Goal: Information Seeking & Learning: Understand process/instructions

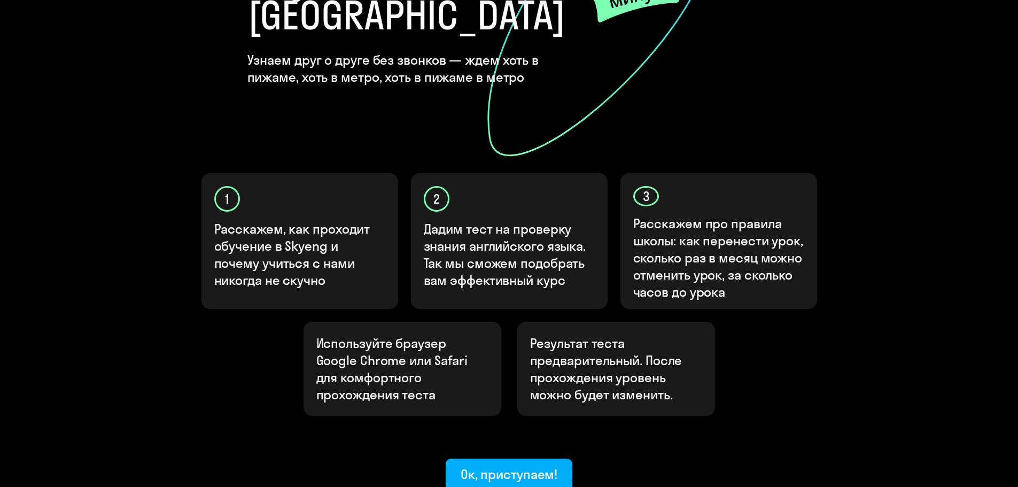
scroll to position [285, 0]
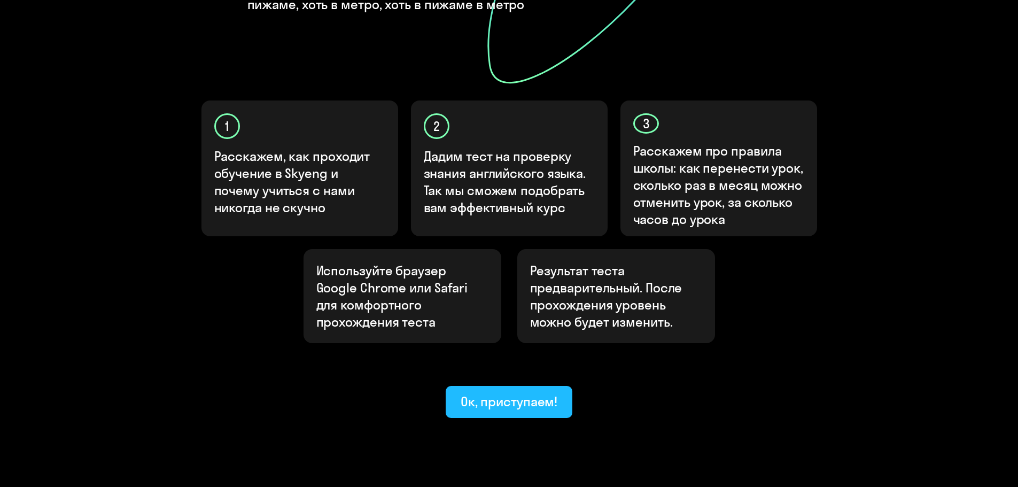
click at [486, 393] on div "Ок, приступаем!" at bounding box center [509, 401] width 97 height 17
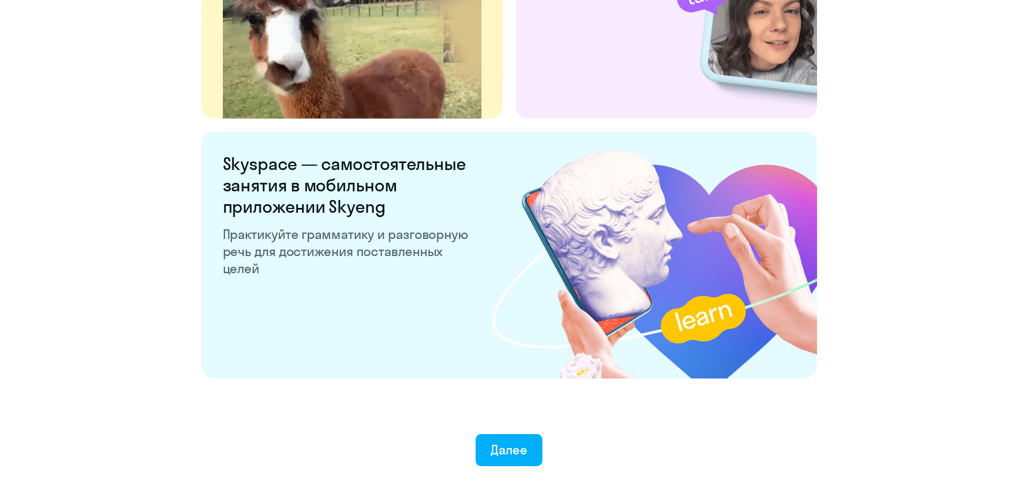
scroll to position [1991, 0]
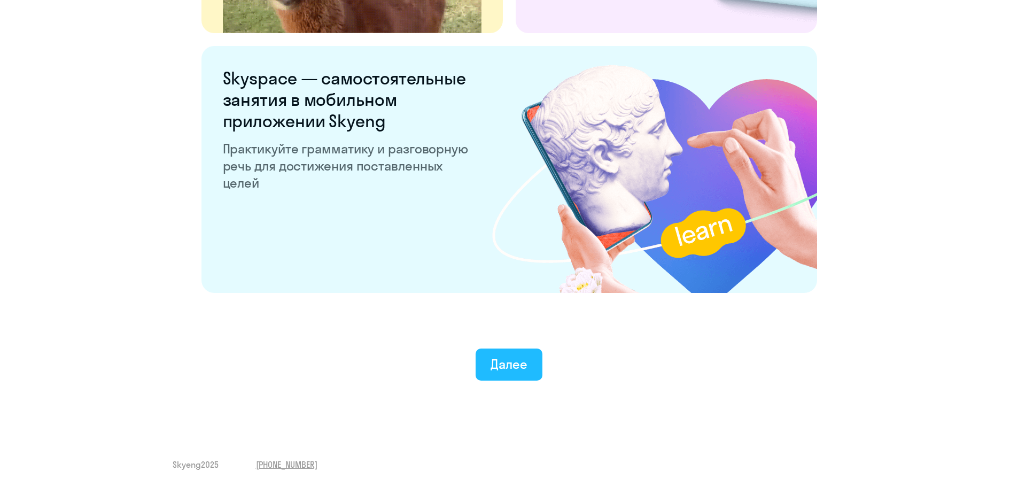
click at [501, 361] on div "Далее" at bounding box center [509, 363] width 37 height 17
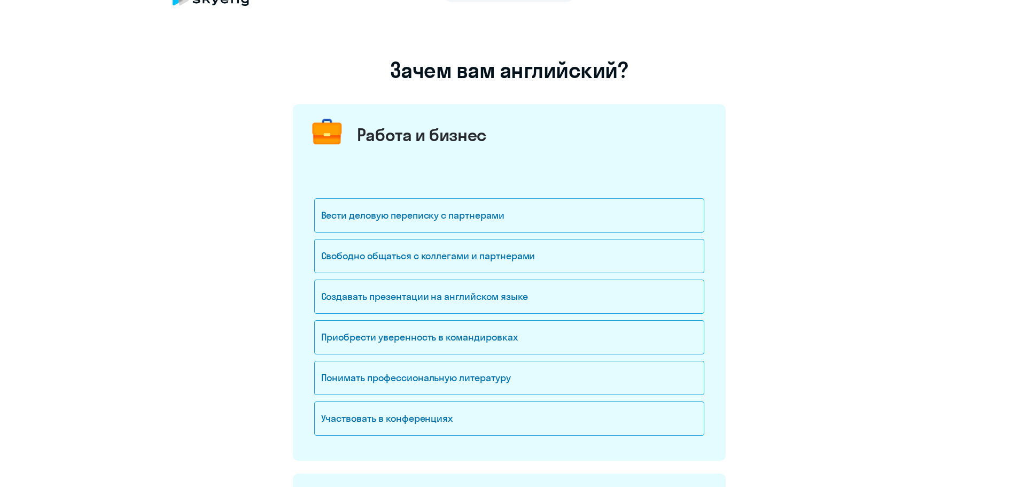
scroll to position [53, 0]
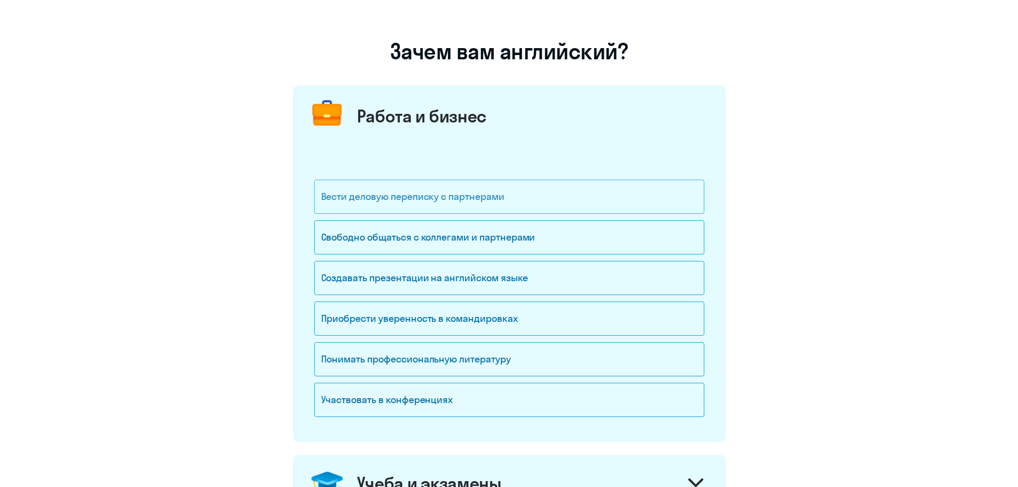
click at [428, 199] on div "Вести деловую переписку с партнерами" at bounding box center [509, 197] width 390 height 34
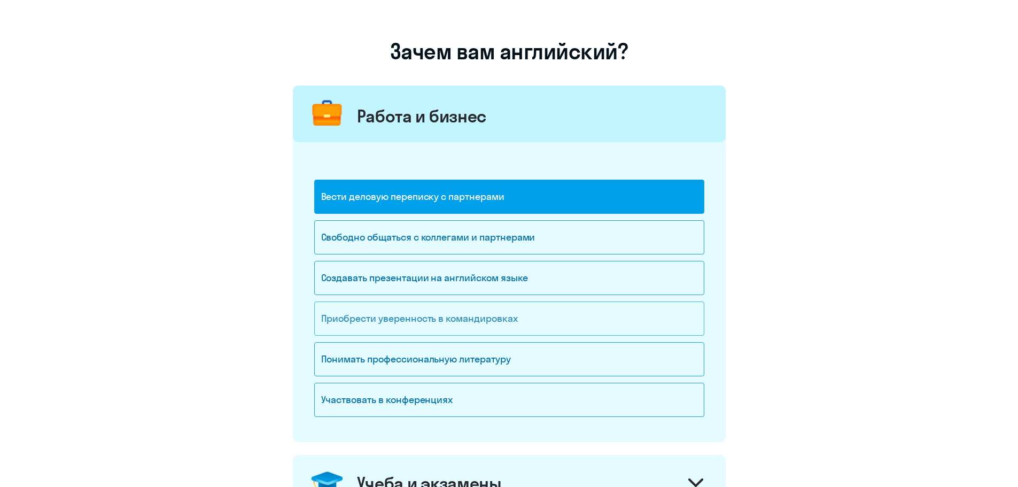
click at [427, 328] on div "Приобрести уверенность в командировках" at bounding box center [509, 318] width 390 height 34
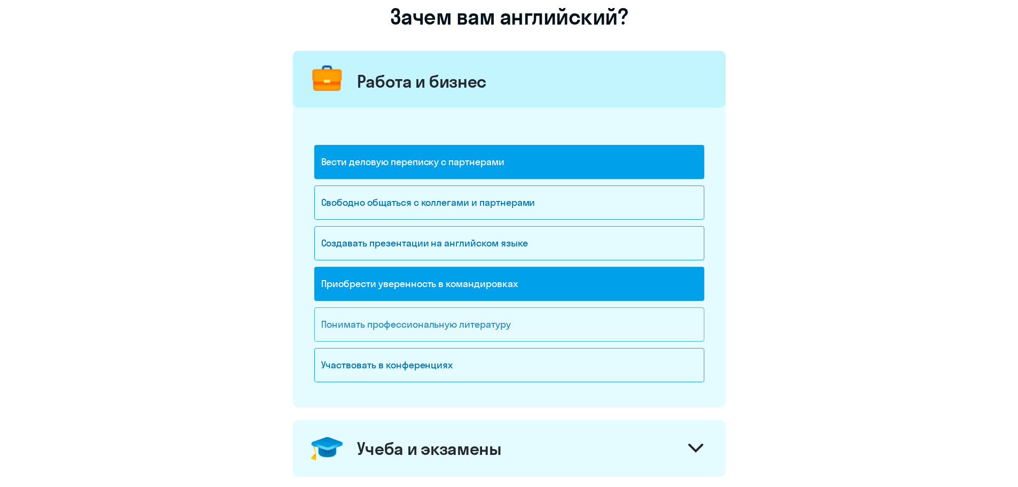
scroll to position [160, 0]
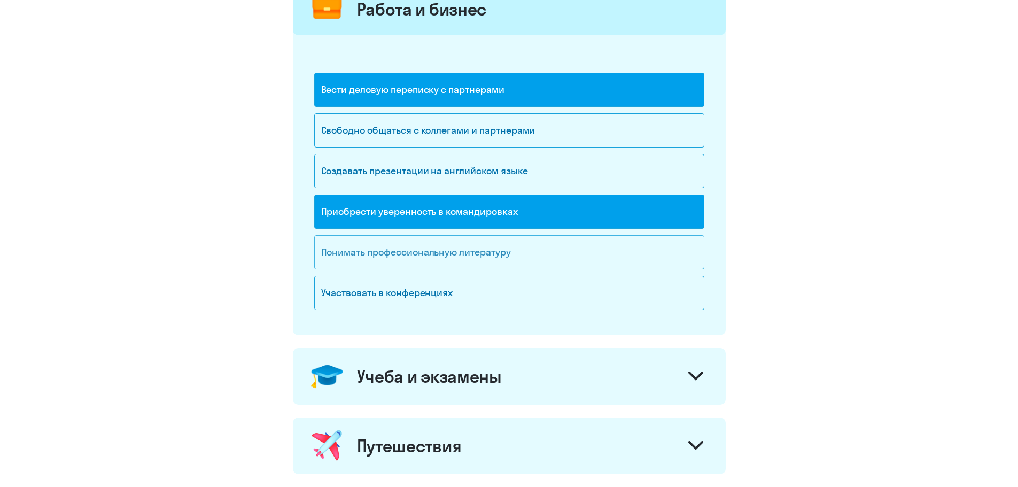
click at [484, 245] on div "Понимать профессиональную литературу" at bounding box center [509, 252] width 390 height 34
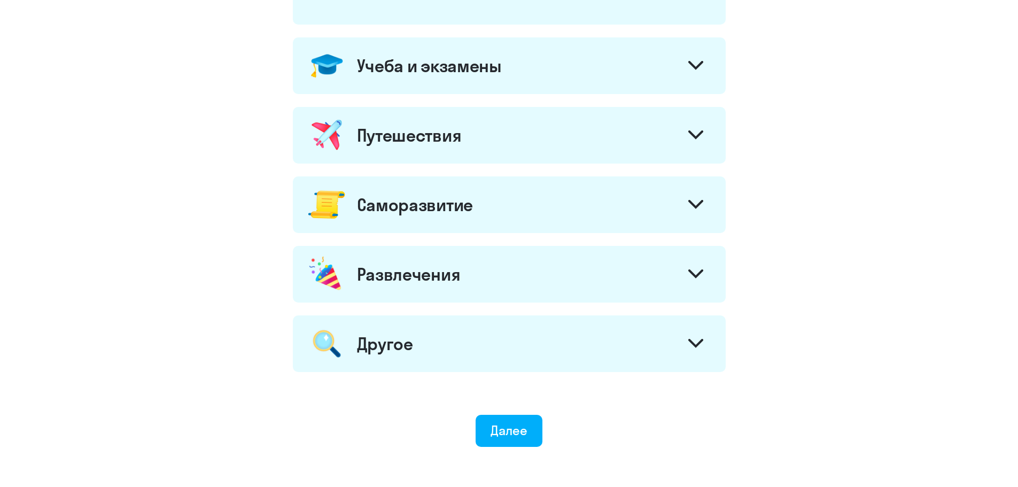
scroll to position [533, 0]
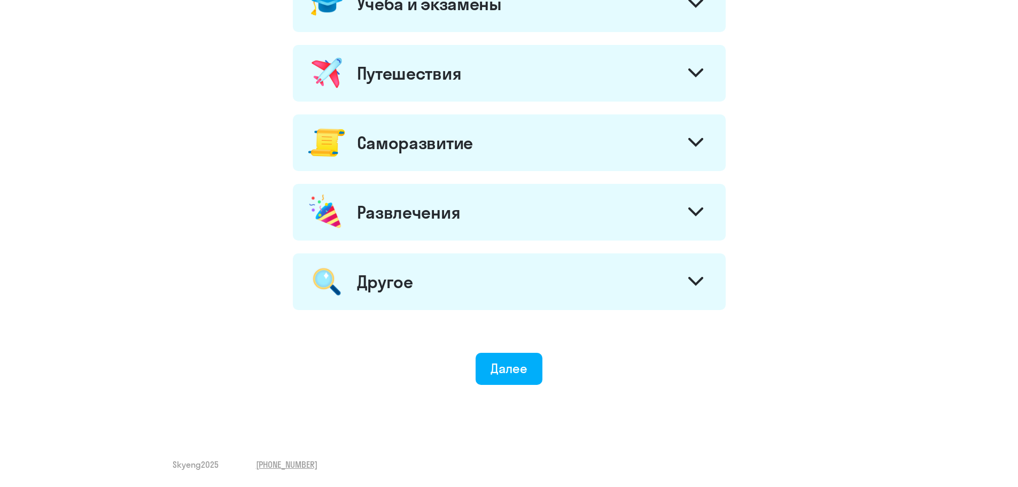
click at [637, 276] on div "Другое" at bounding box center [509, 281] width 433 height 57
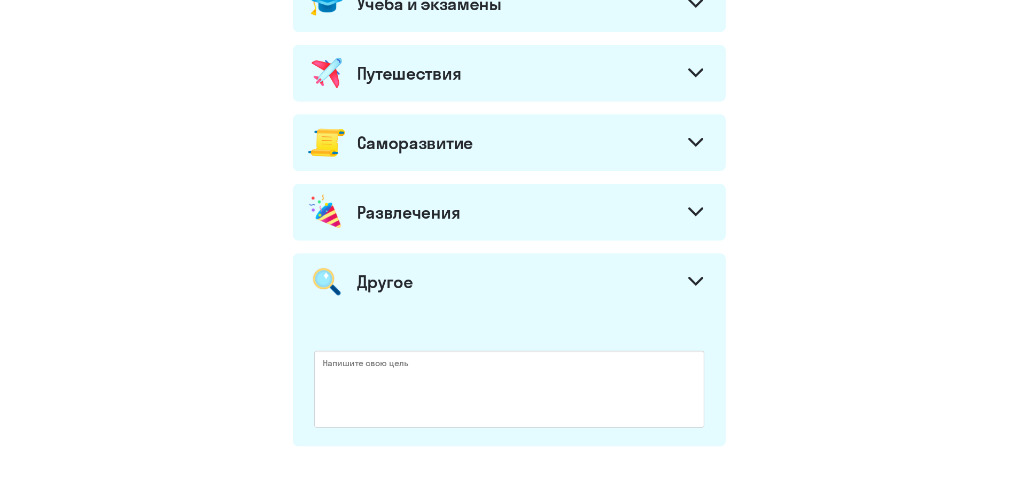
click at [656, 280] on div "Другое" at bounding box center [509, 281] width 433 height 57
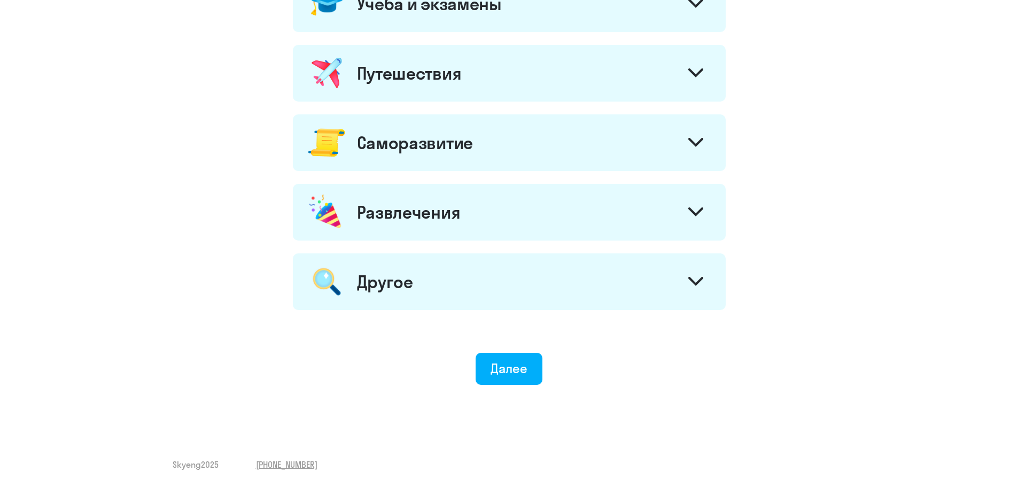
click at [660, 161] on div "Саморазвитие" at bounding box center [509, 142] width 433 height 57
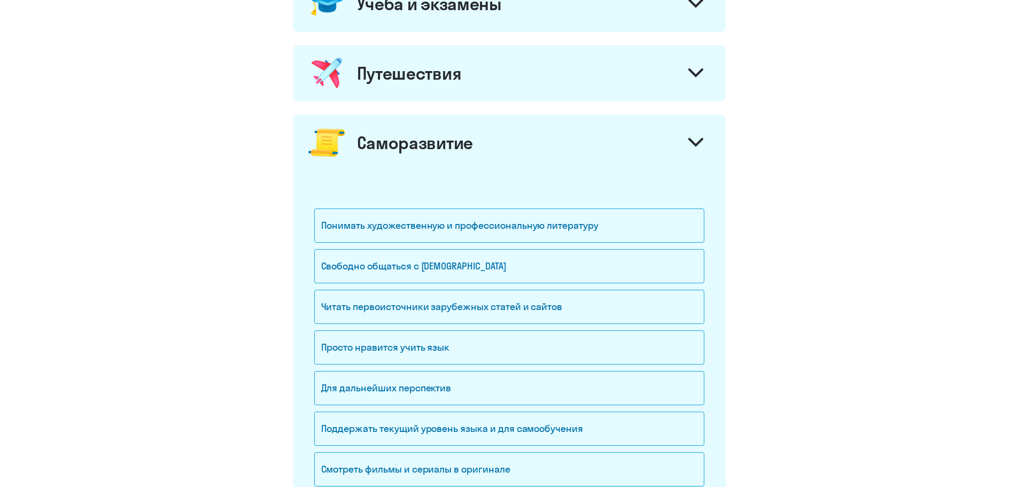
click at [660, 157] on div "Саморазвитие" at bounding box center [509, 142] width 433 height 57
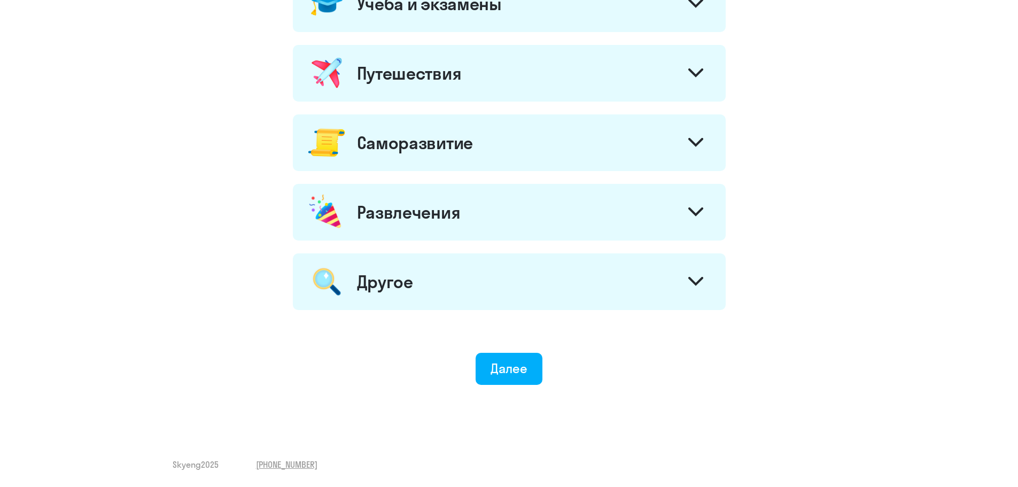
click at [651, 74] on div "Путешествия" at bounding box center [509, 73] width 433 height 57
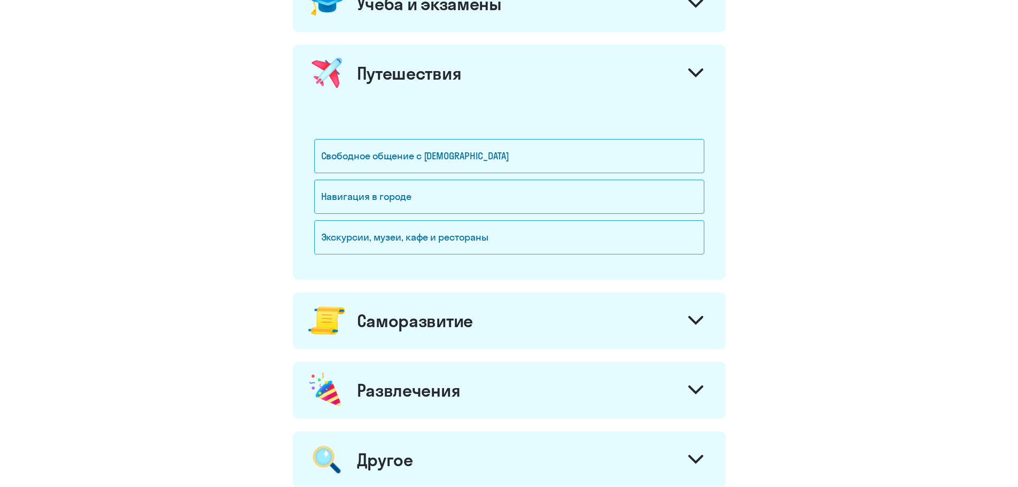
click at [655, 75] on div "Путешествия" at bounding box center [509, 73] width 433 height 57
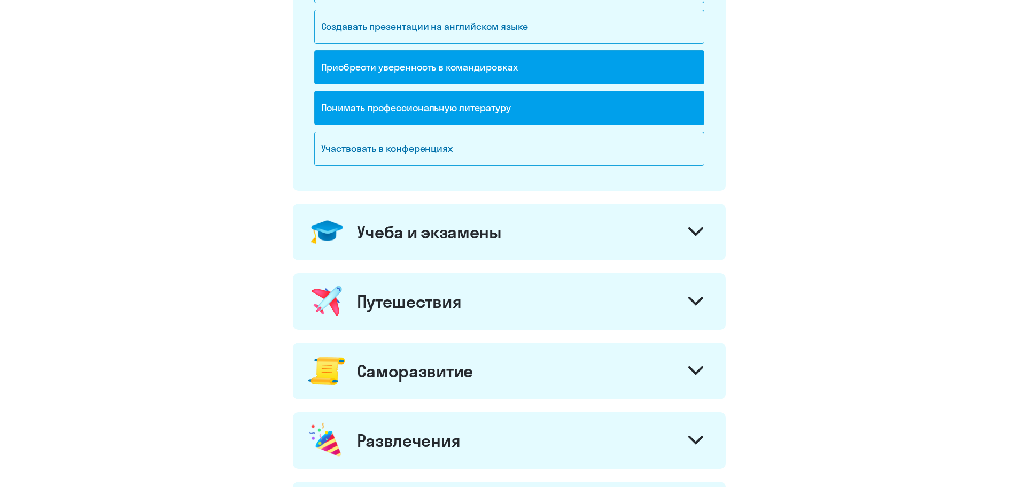
scroll to position [266, 0]
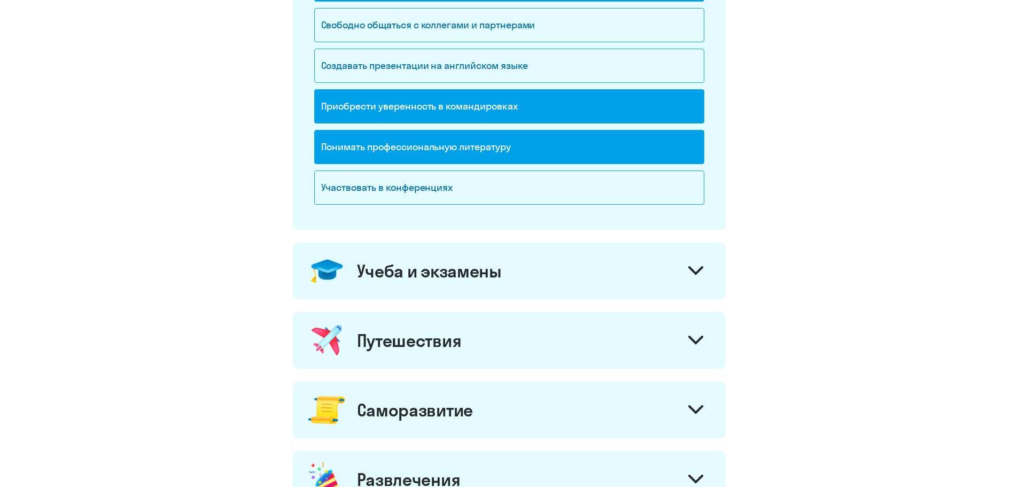
click at [676, 274] on div "Учеба и экзамены" at bounding box center [509, 271] width 433 height 57
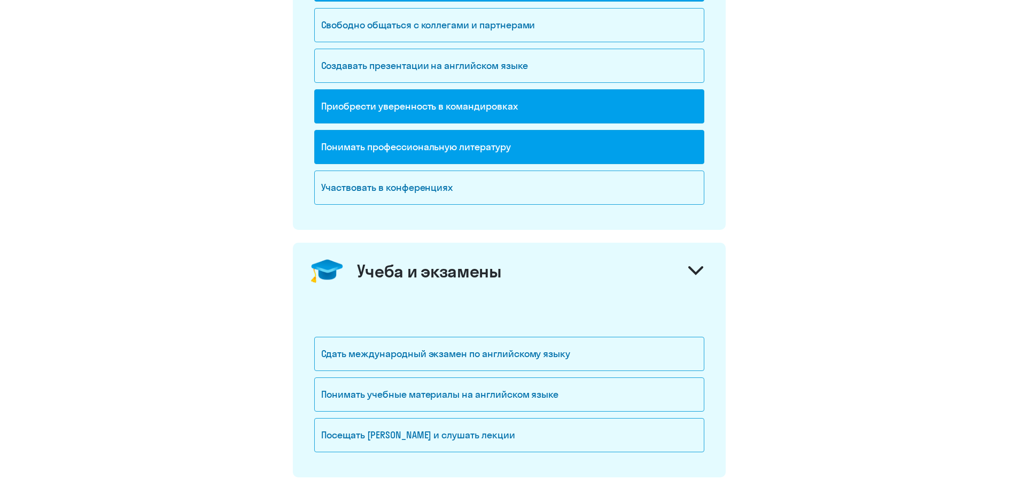
click at [676, 274] on div "Учеба и экзамены" at bounding box center [509, 271] width 433 height 57
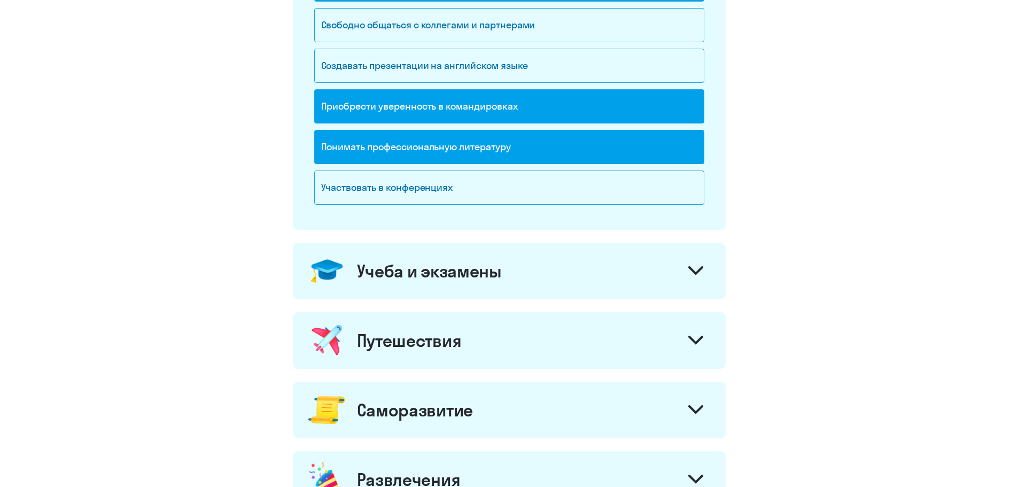
click at [677, 265] on div "Учеба и экзамены" at bounding box center [509, 271] width 433 height 57
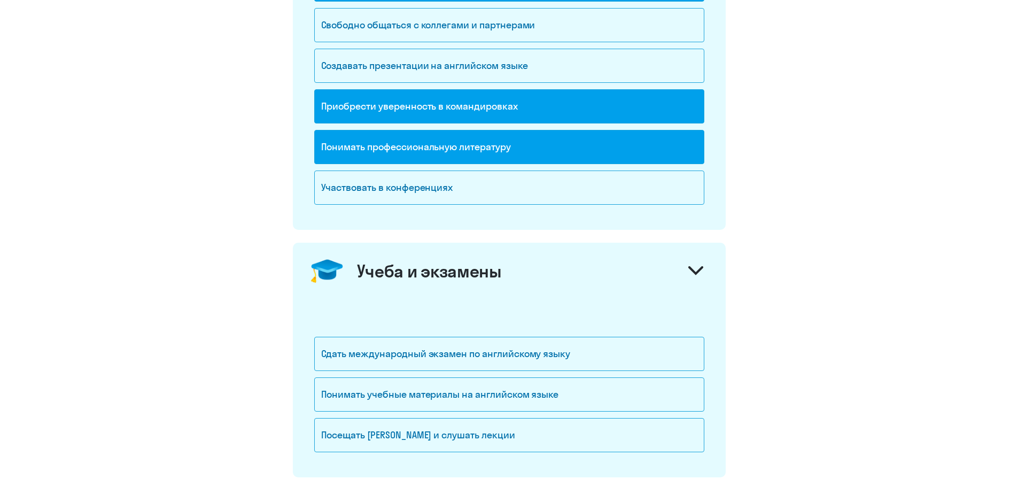
click at [678, 265] on div "Учеба и экзамены" at bounding box center [509, 271] width 433 height 57
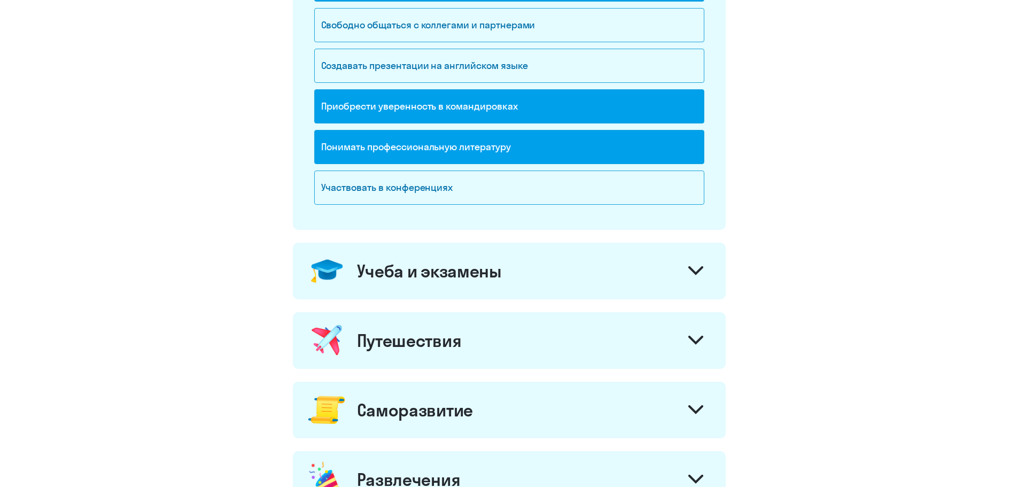
scroll to position [373, 0]
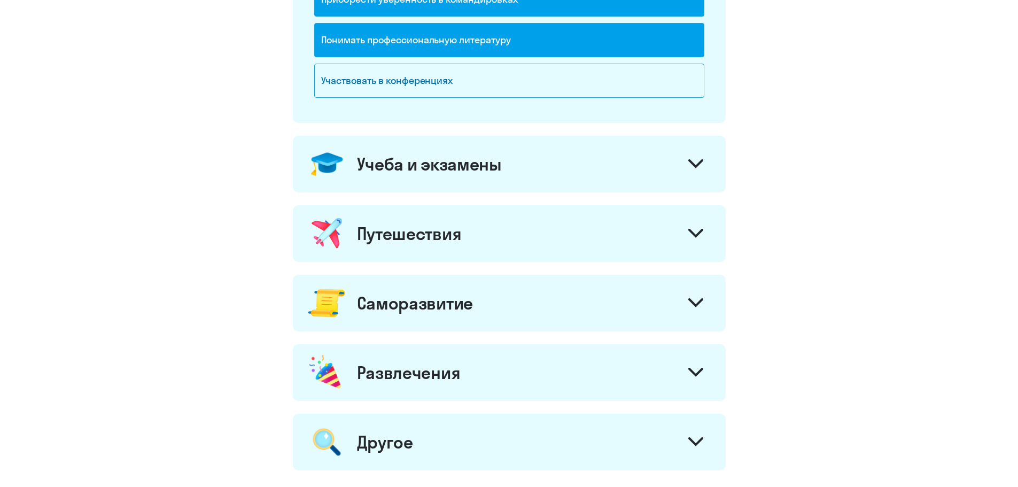
click at [511, 381] on div "Развлечения" at bounding box center [509, 372] width 433 height 57
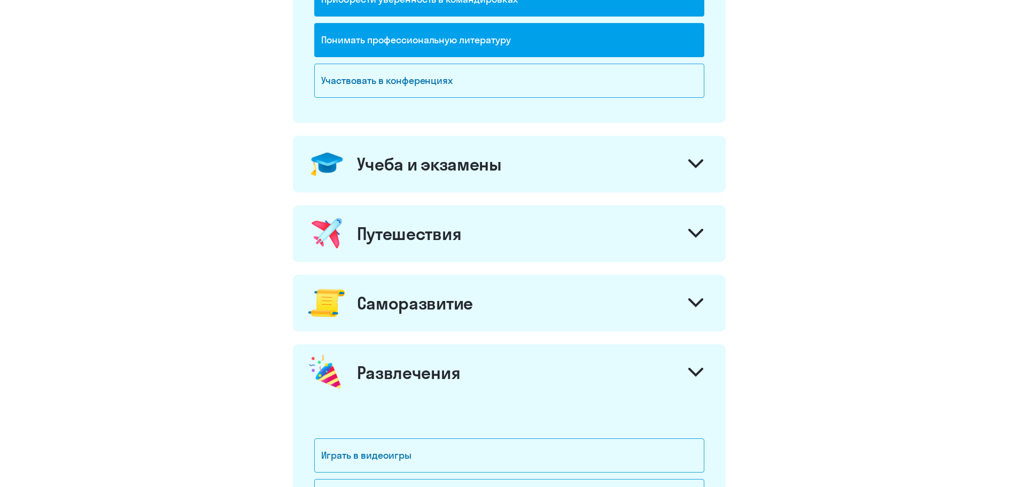
scroll to position [586, 0]
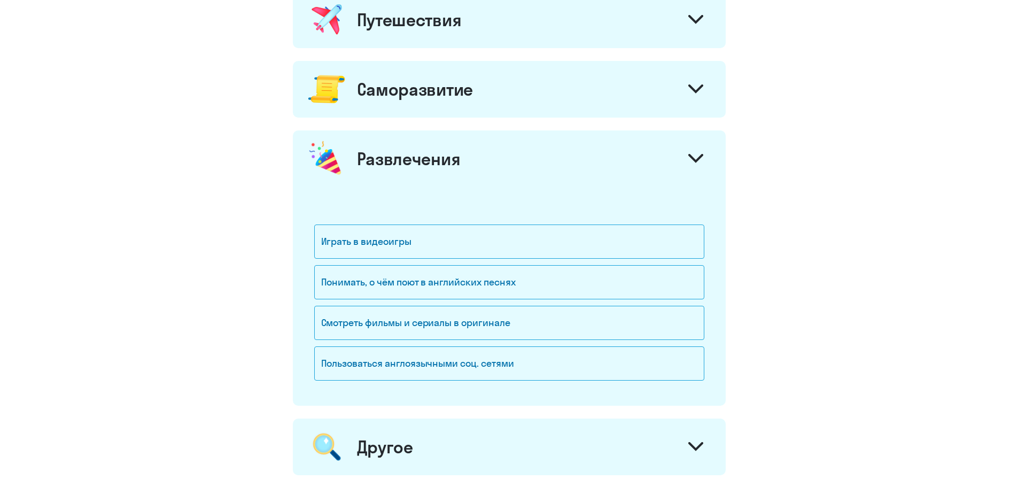
click at [696, 159] on icon at bounding box center [695, 158] width 15 height 9
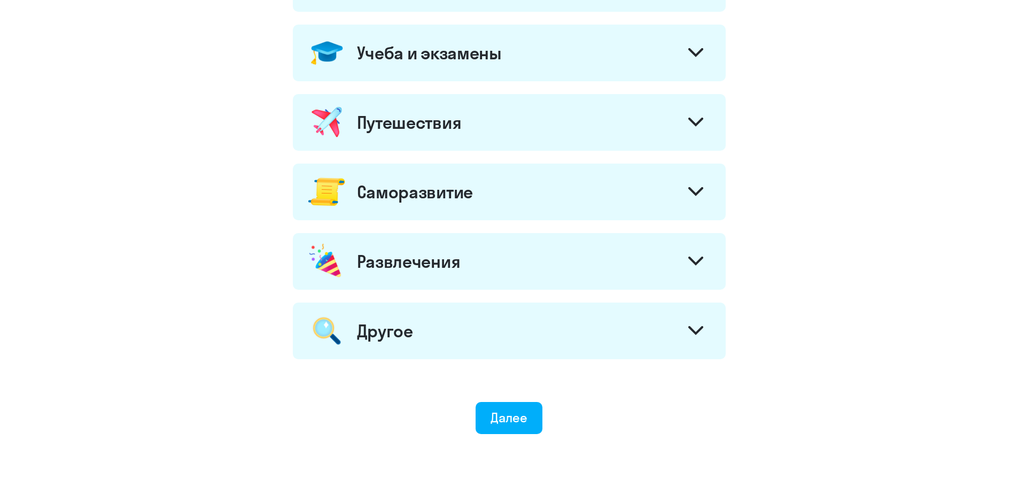
scroll to position [426, 0]
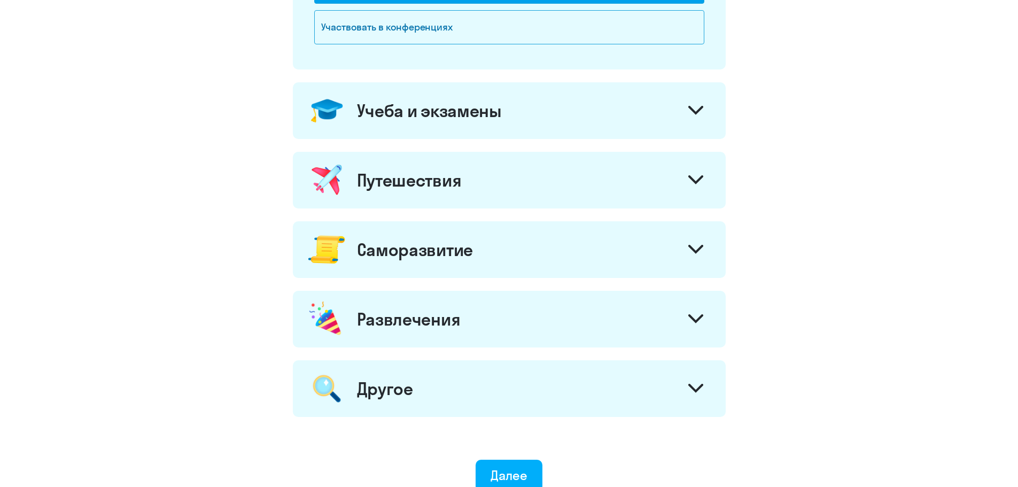
click at [671, 313] on div "Развлечения" at bounding box center [509, 319] width 433 height 57
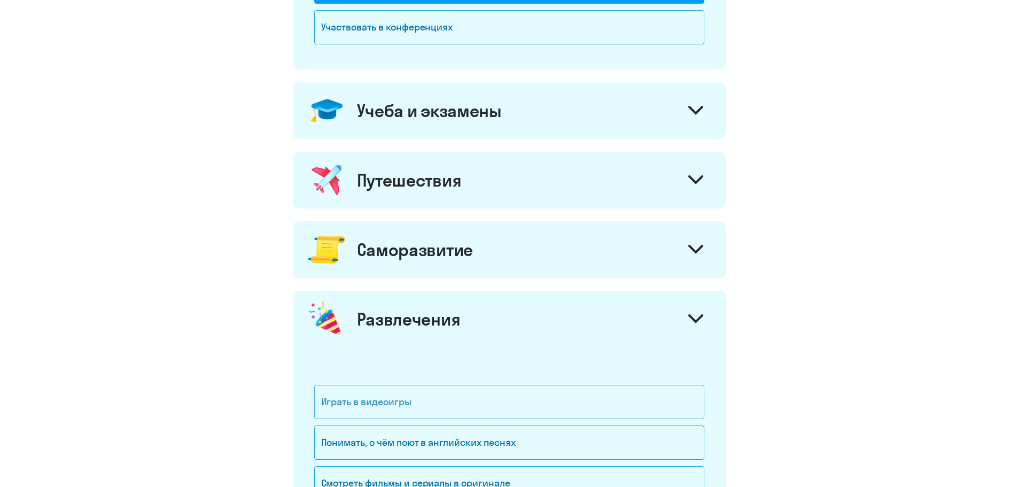
scroll to position [533, 0]
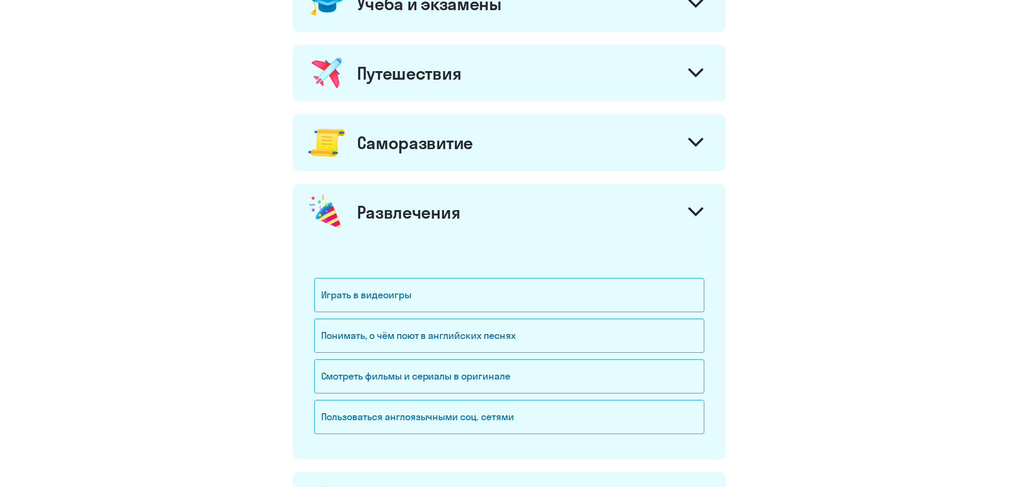
click at [700, 206] on div at bounding box center [696, 213] width 26 height 26
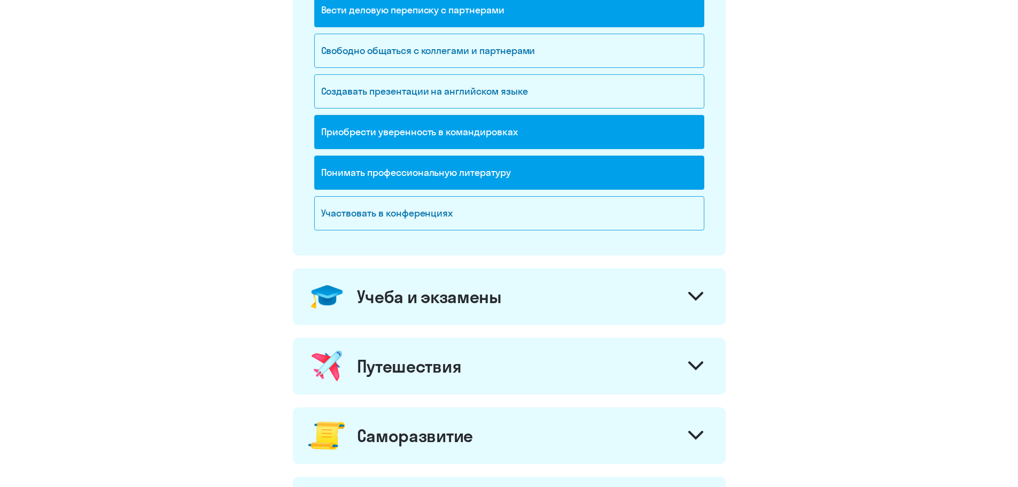
scroll to position [426, 0]
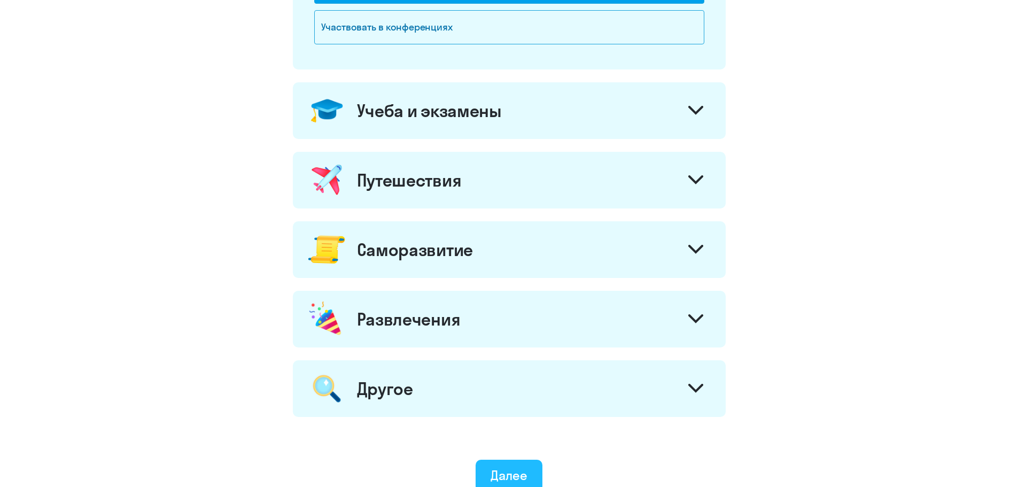
click at [520, 470] on div "Далее" at bounding box center [509, 475] width 37 height 17
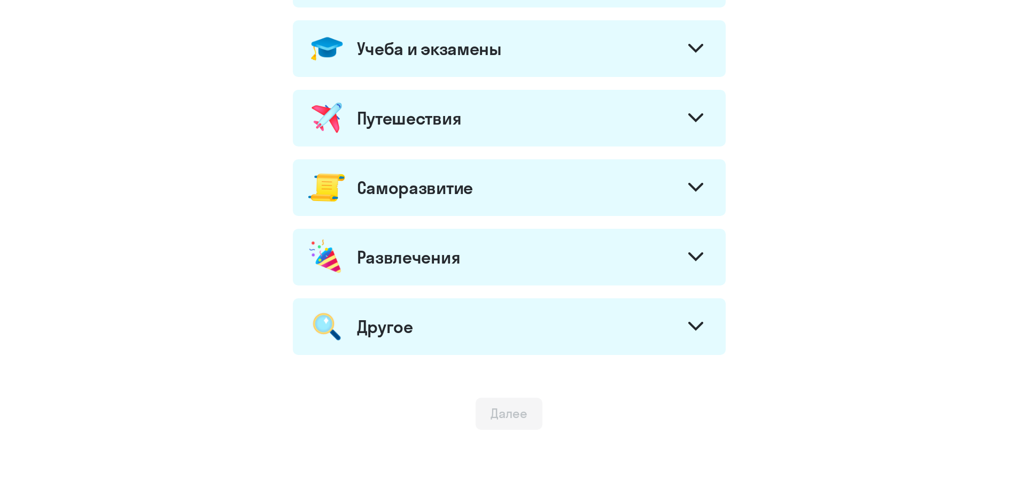
scroll to position [533, 0]
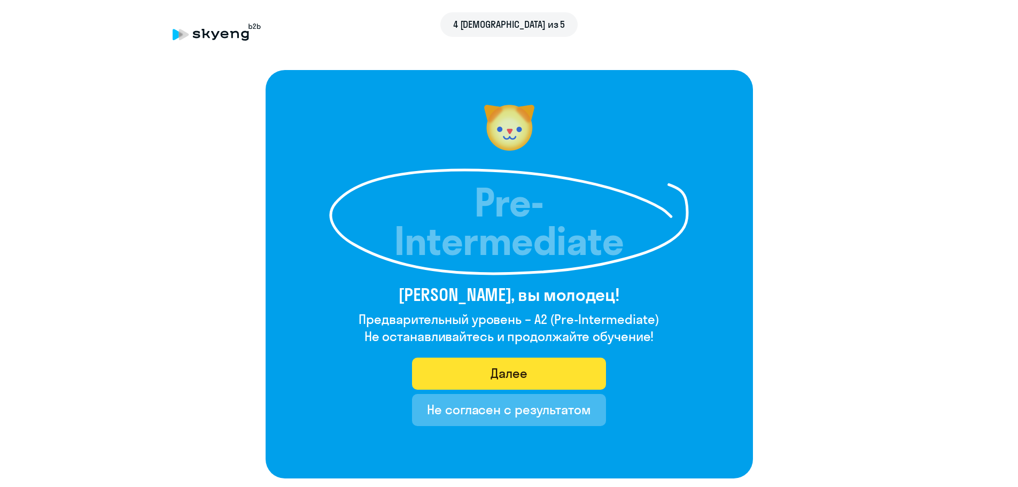
click at [492, 378] on div "Далее" at bounding box center [509, 373] width 37 height 17
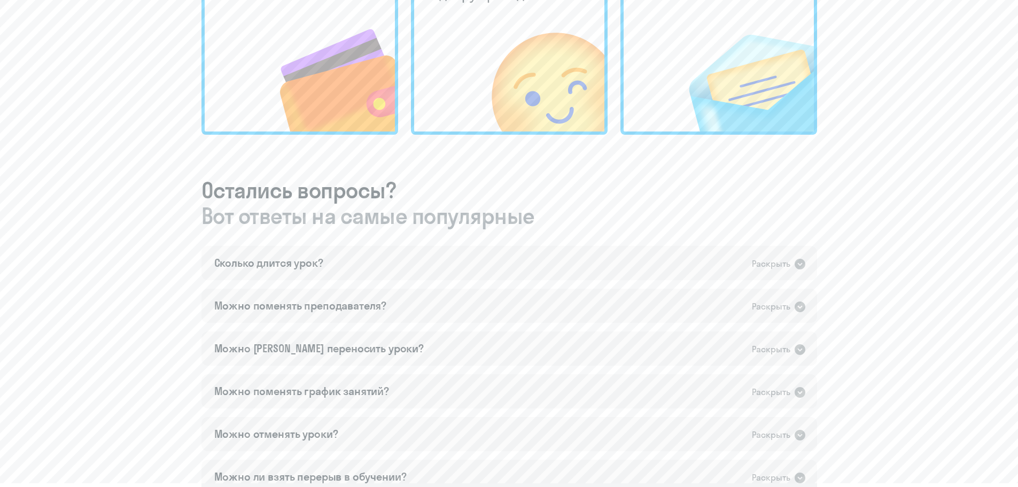
scroll to position [567, 0]
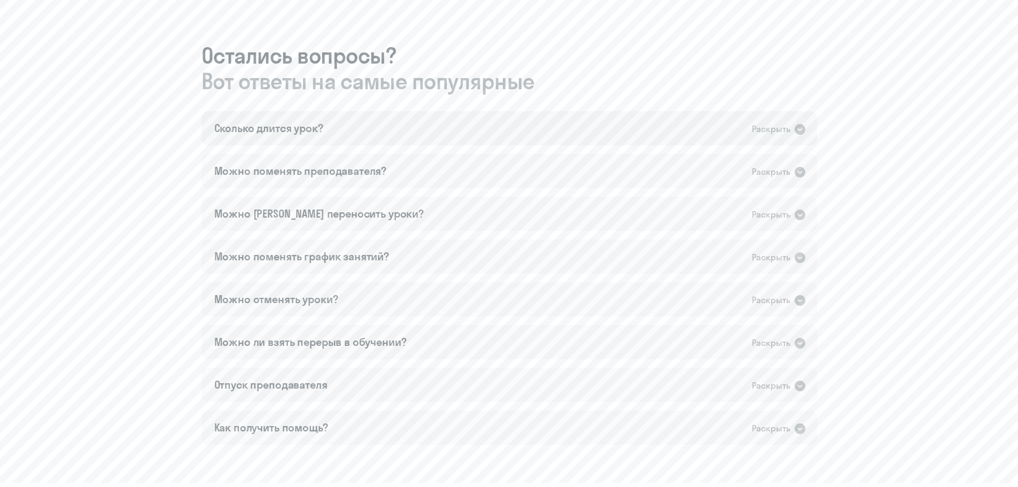
click at [740, 126] on div "Сколько длится урок? Раскрыть" at bounding box center [510, 128] width 616 height 34
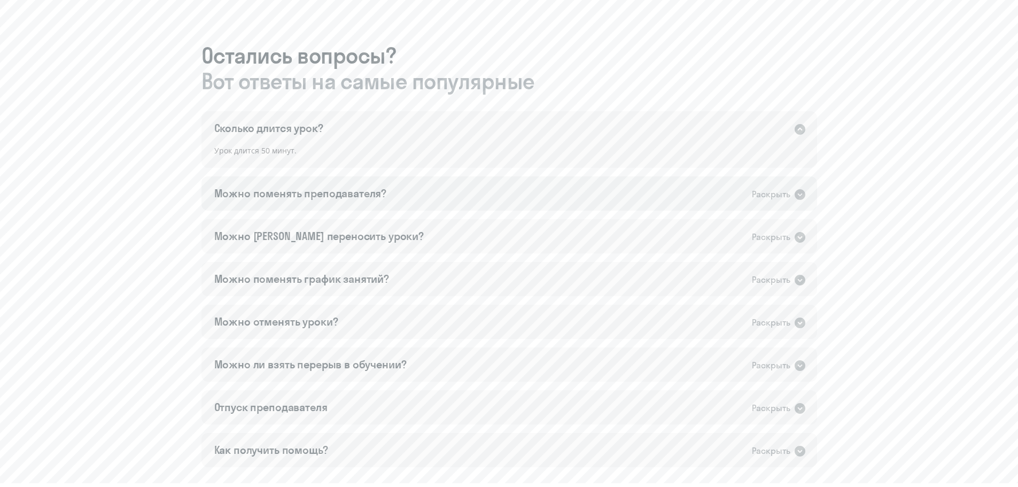
click at [717, 197] on div "Можно поменять преподавателя? Раскрыть" at bounding box center [510, 193] width 616 height 34
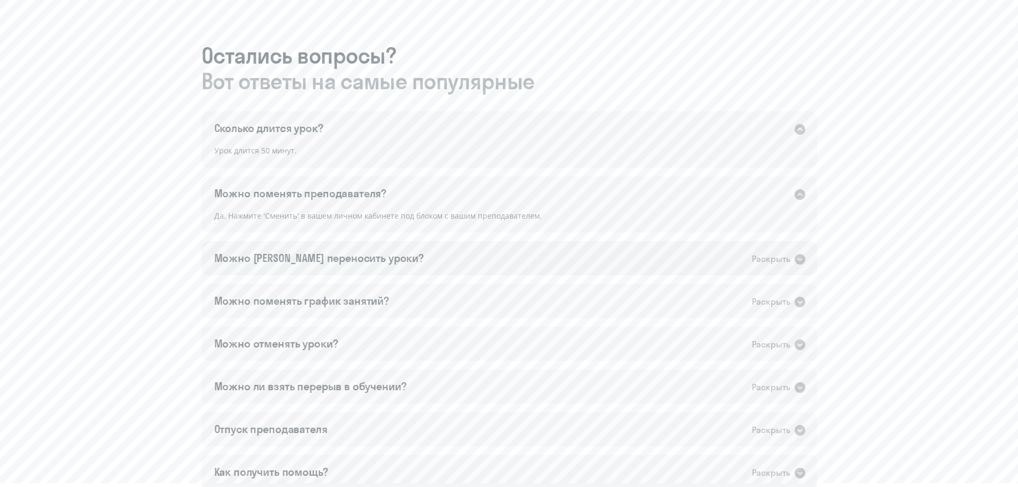
click at [553, 246] on div "Можно [PERSON_NAME] переносить уроки? Раскрыть" at bounding box center [510, 258] width 616 height 34
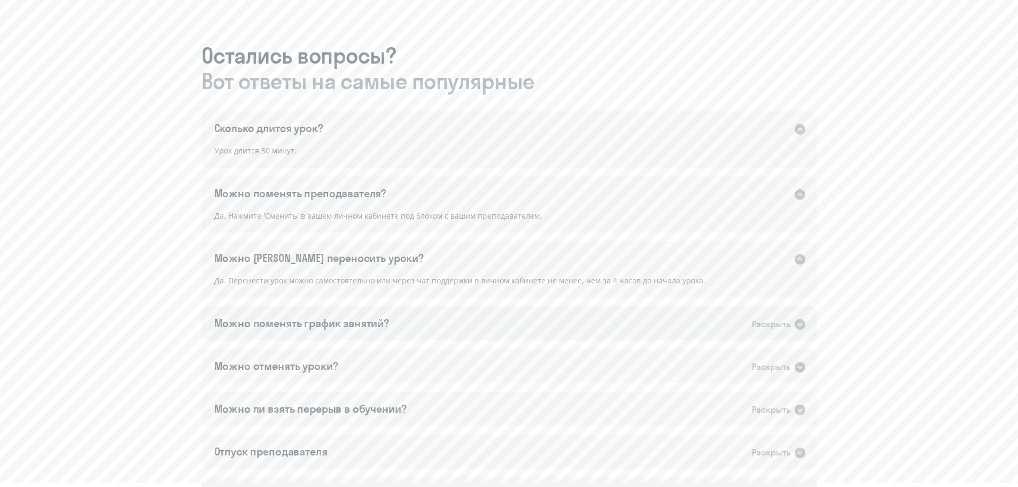
click at [401, 318] on div "Можно поменять график занятий? Раскрыть" at bounding box center [510, 323] width 616 height 34
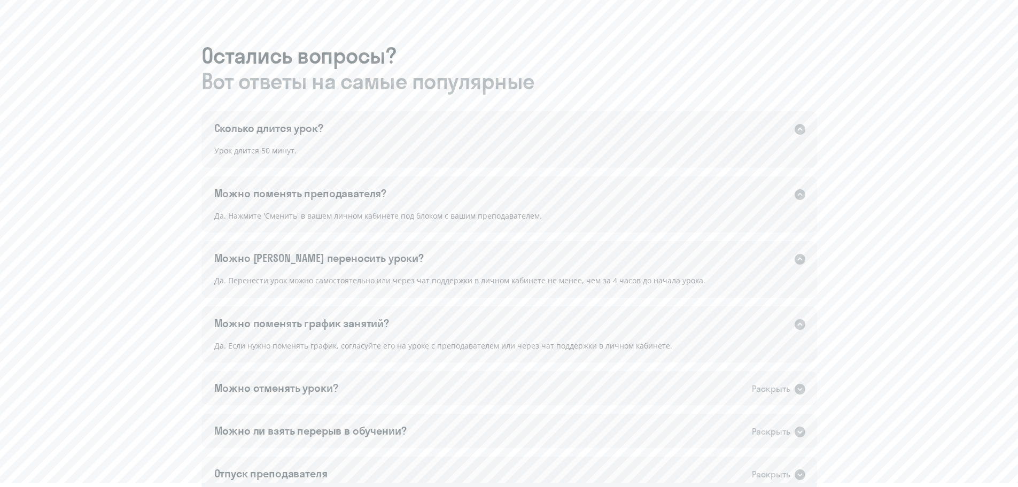
click at [517, 367] on div "Сколько длится урок? Раскрыть Урок длится 50 минут. Можно поменять преподавател…" at bounding box center [510, 322] width 616 height 422
click at [517, 379] on div "Можно отменять уроки? Раскрыть" at bounding box center [510, 388] width 616 height 34
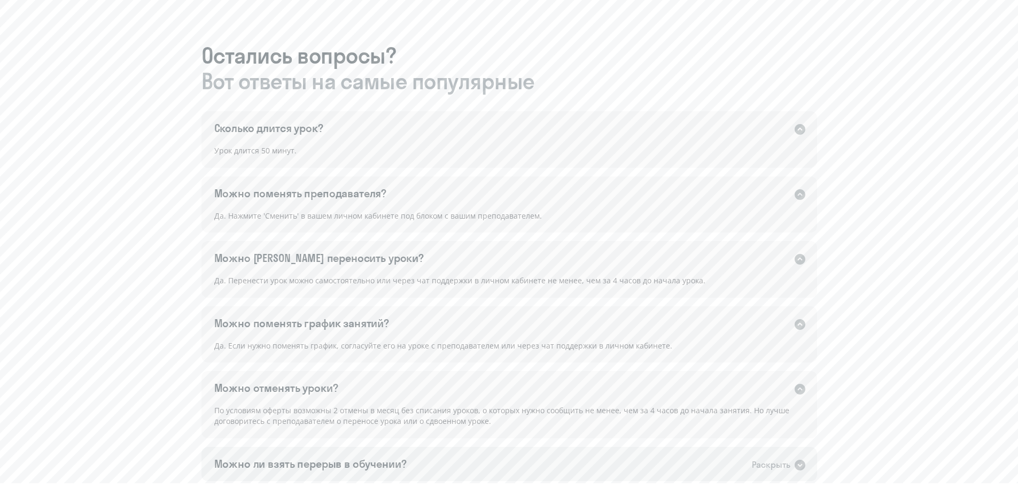
scroll to position [728, 0]
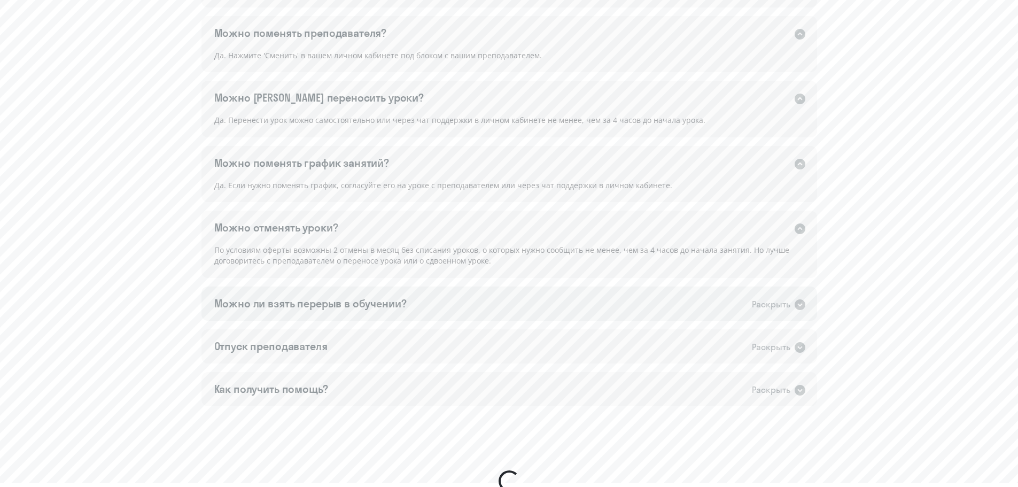
click at [769, 312] on div "Можно ли взять перерыв в обучении? Раскрыть" at bounding box center [510, 304] width 616 height 34
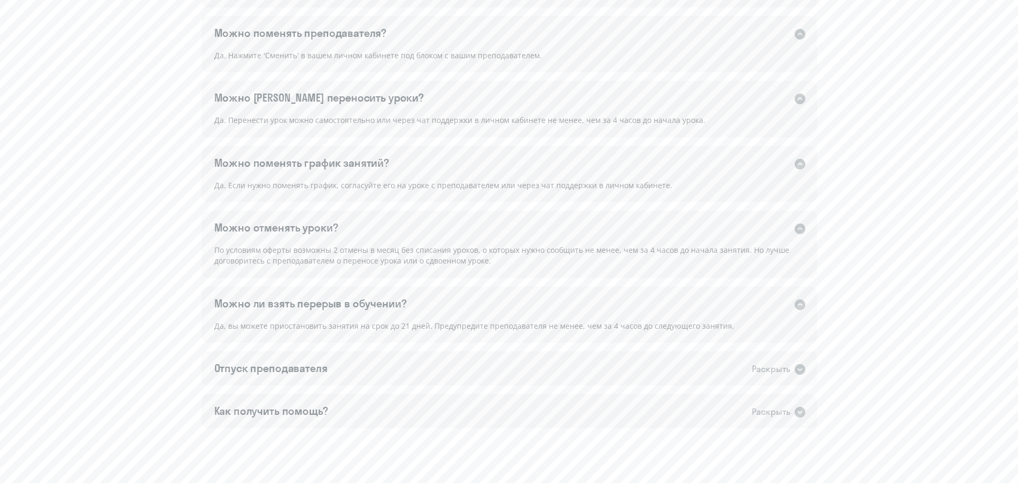
drag, startPoint x: 481, startPoint y: 325, endPoint x: 745, endPoint y: 327, distance: 264.1
click at [745, 327] on div "Да, вы можете приостановить занятия на срок до 21 дней. Предупредите преподават…" at bounding box center [510, 332] width 616 height 24
drag, startPoint x: 738, startPoint y: 326, endPoint x: 182, endPoint y: 298, distance: 556.6
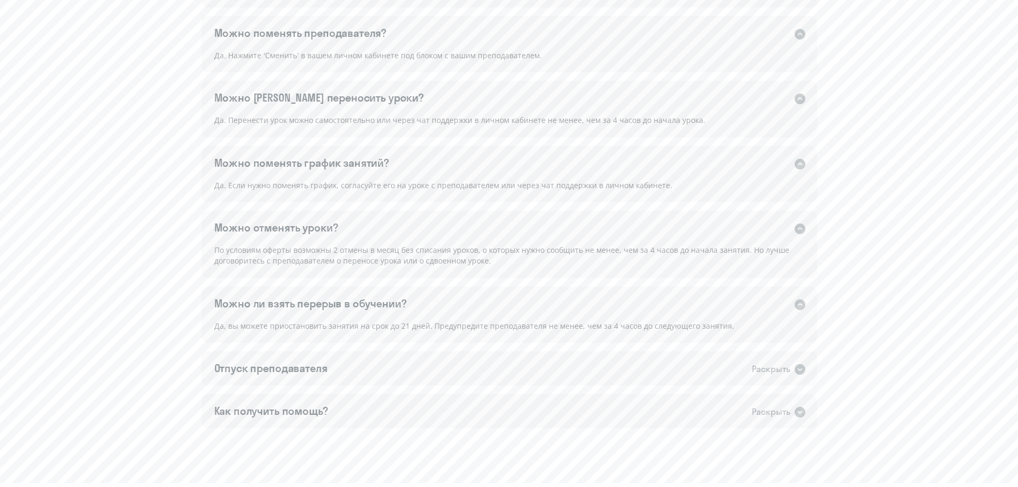
drag, startPoint x: 429, startPoint y: 326, endPoint x: 726, endPoint y: 328, distance: 297.2
click at [726, 328] on div "Да, вы можете приостановить занятия на срок до 21 дней. Предупредите преподават…" at bounding box center [510, 332] width 616 height 24
click at [443, 369] on div "Отпуск преподавателя Раскрыть" at bounding box center [510, 368] width 616 height 34
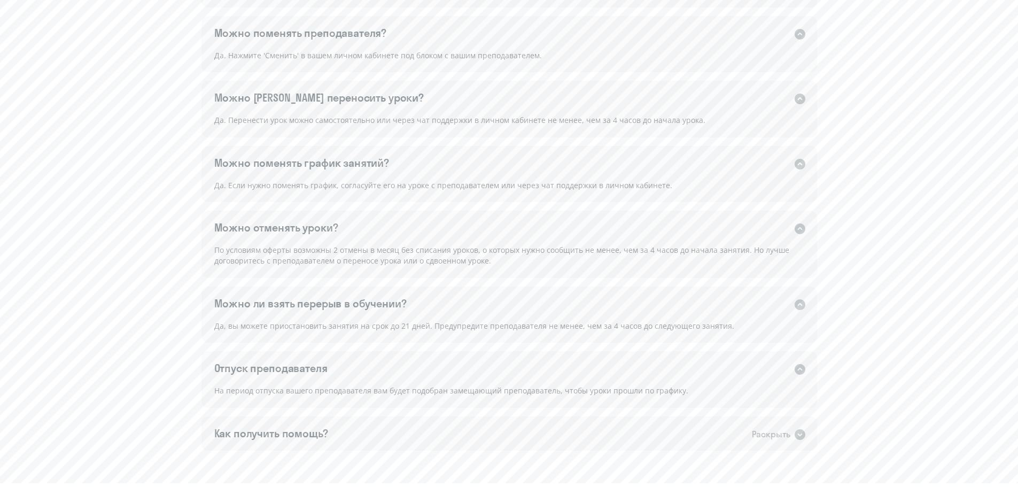
scroll to position [781, 0]
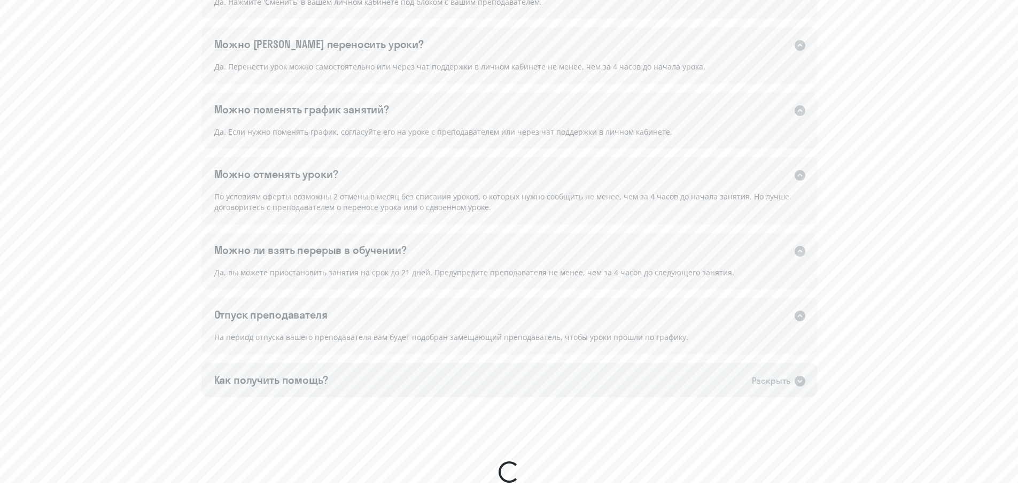
click at [658, 380] on div "Как получить помощь? Раскрыть" at bounding box center [510, 380] width 616 height 34
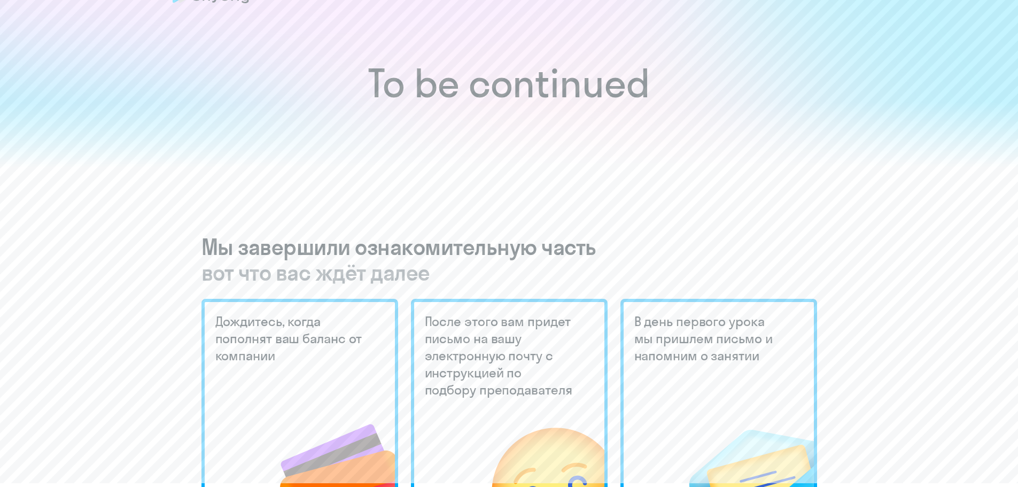
scroll to position [0, 0]
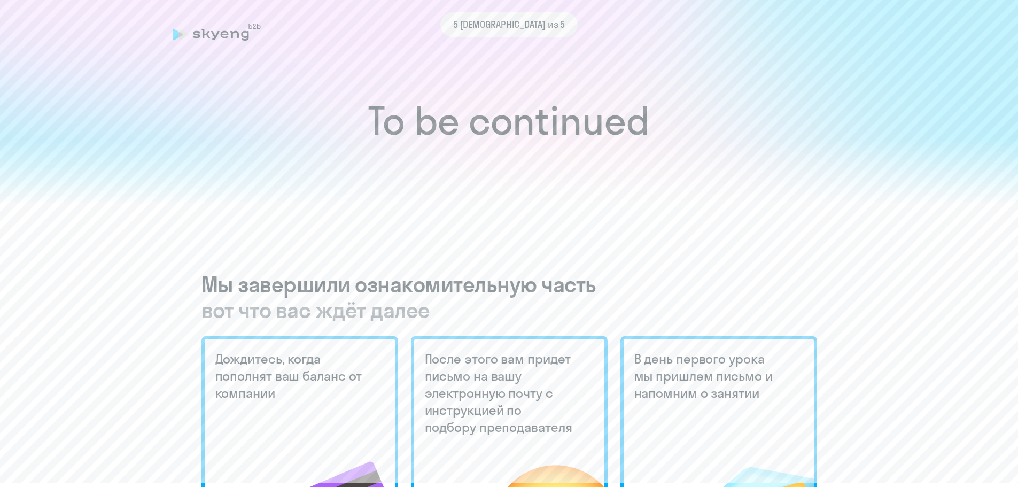
click at [513, 21] on span "5 [DEMOGRAPHIC_DATA] из 5" at bounding box center [509, 25] width 112 height 14
